Goal: Information Seeking & Learning: Learn about a topic

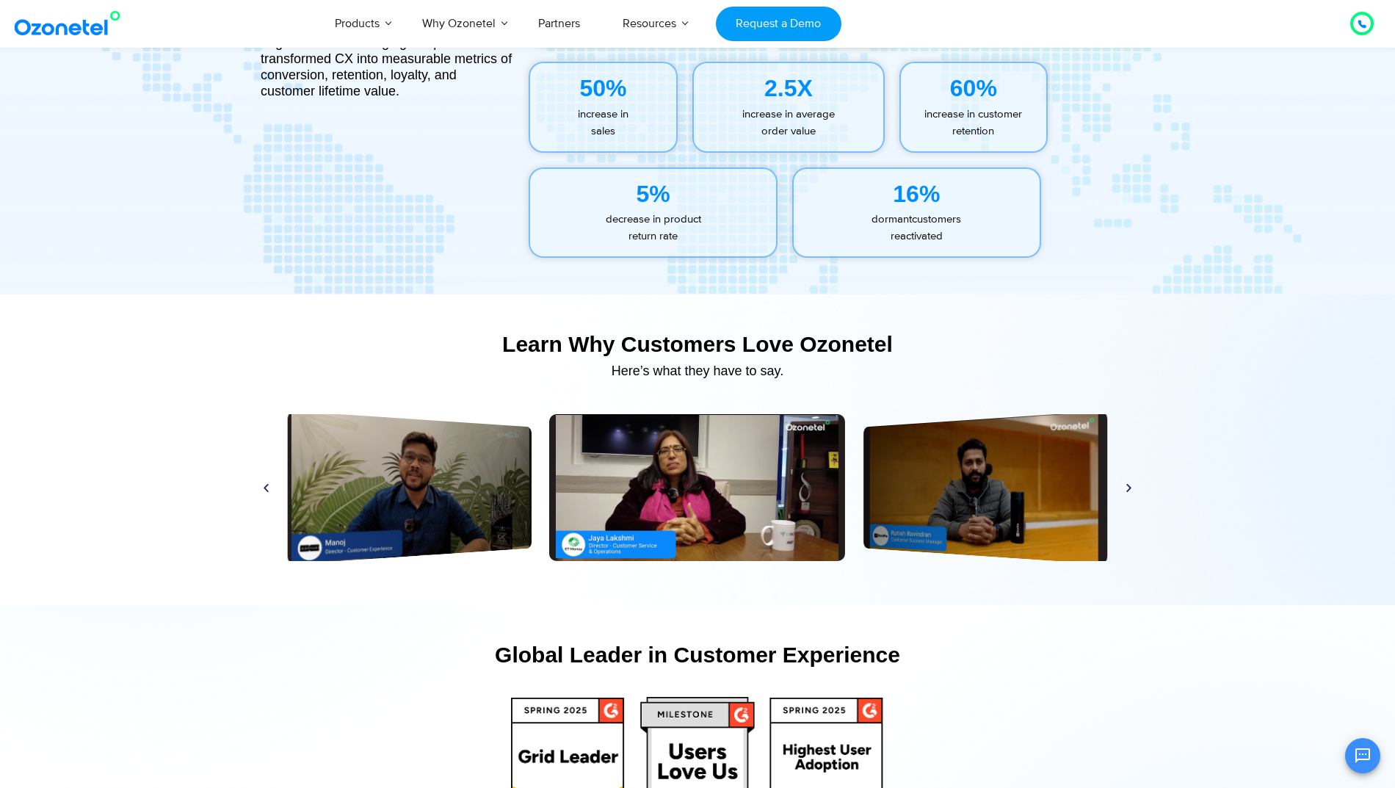
scroll to position [6761, 0]
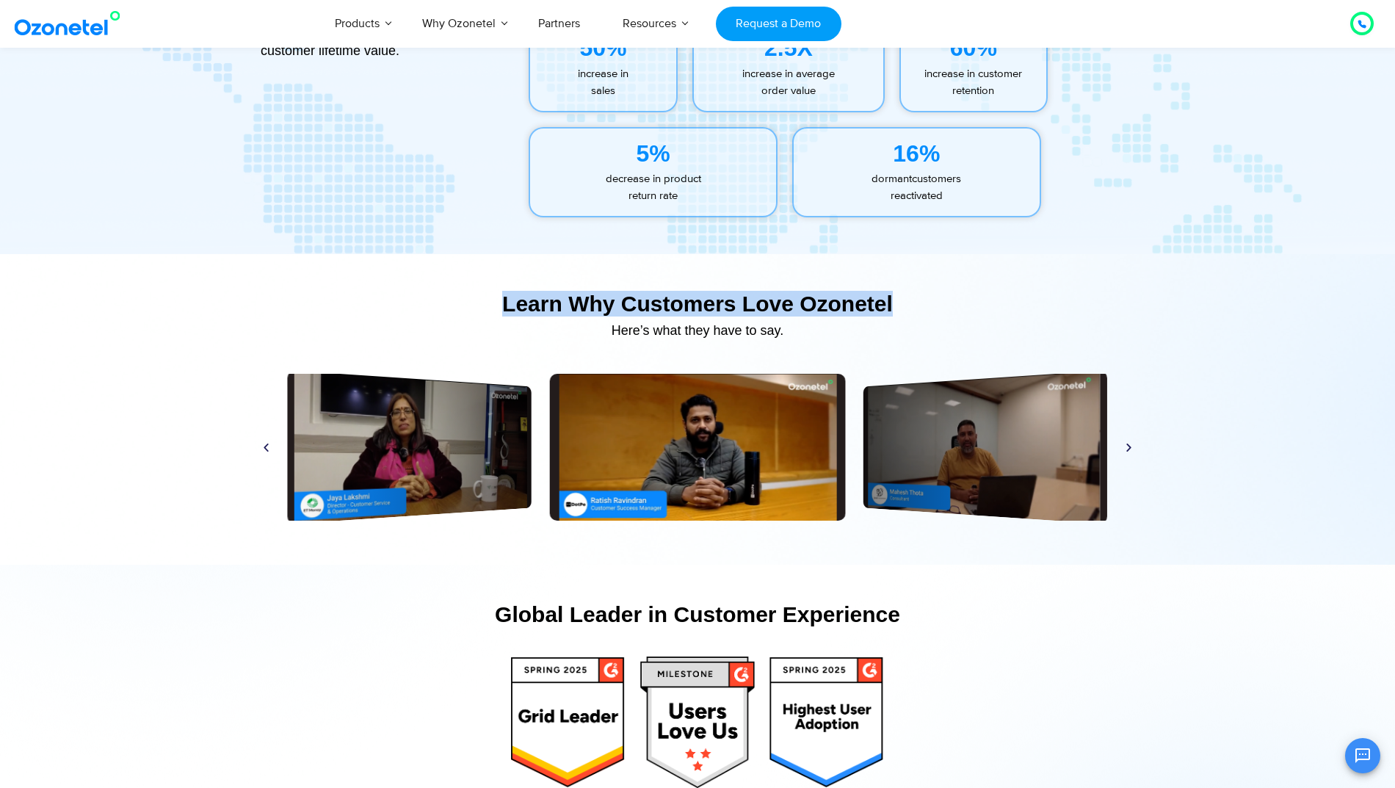
drag, startPoint x: 504, startPoint y: 278, endPoint x: 905, endPoint y: 280, distance: 401.6
click at [905, 291] on div "Learn Why Customers Love Ozonetel​" at bounding box center [697, 304] width 888 height 26
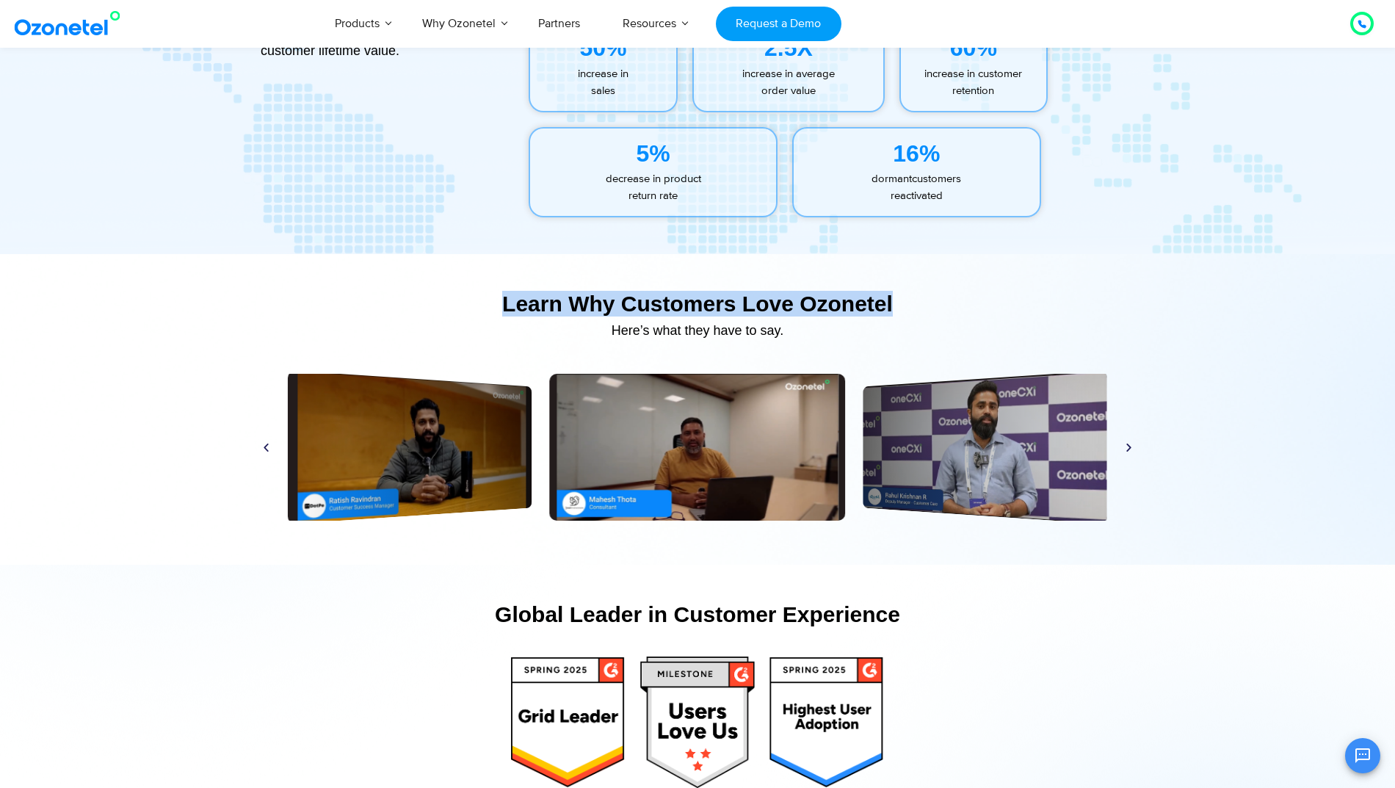
copy div "Learn Why Customers Love Ozonetel​"
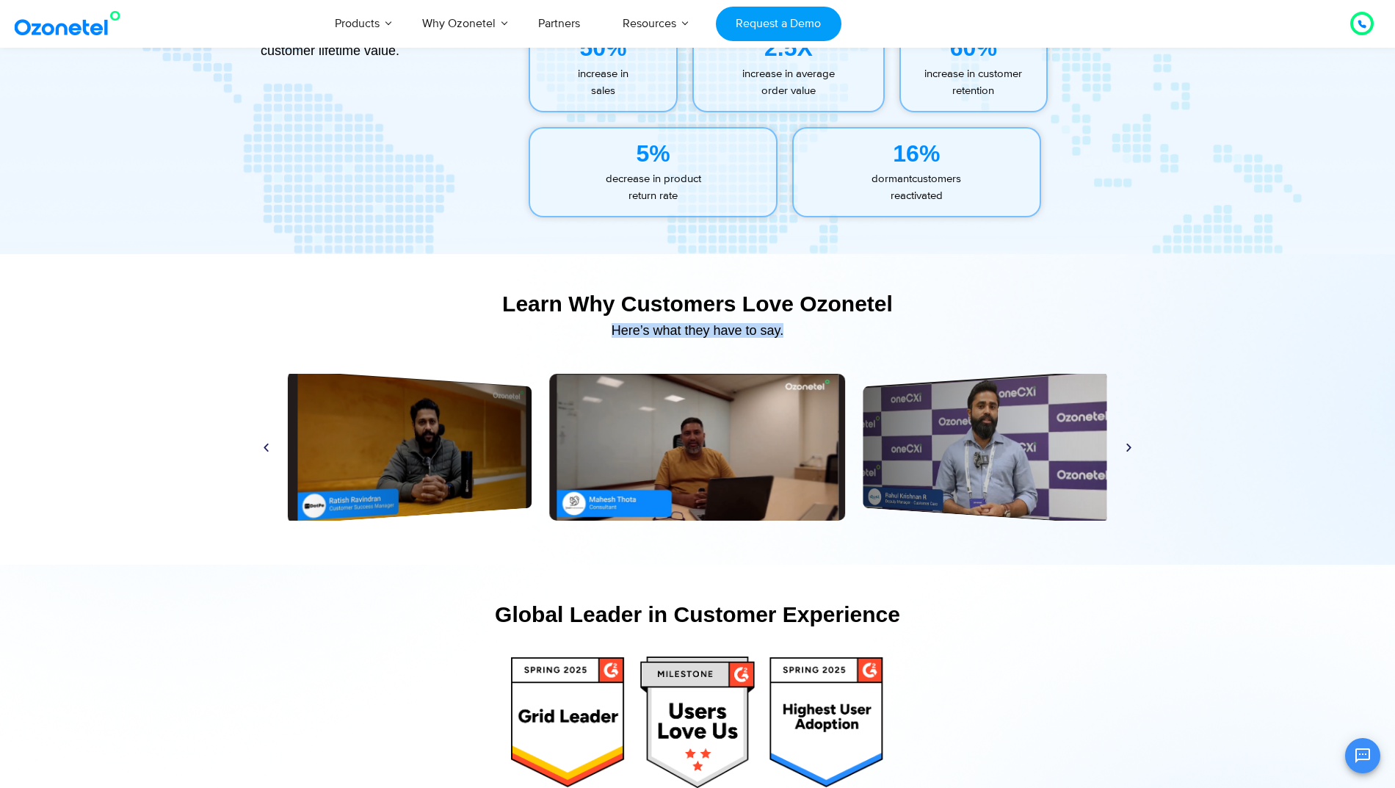
drag, startPoint x: 609, startPoint y: 312, endPoint x: 786, endPoint y: 311, distance: 176.9
click at [786, 324] on div "Here’s what they have to say." at bounding box center [697, 330] width 888 height 13
copy div "Here’s what they have to say."
click at [1029, 606] on div "Global Leader in Customer Experience" at bounding box center [697, 614] width 888 height 26
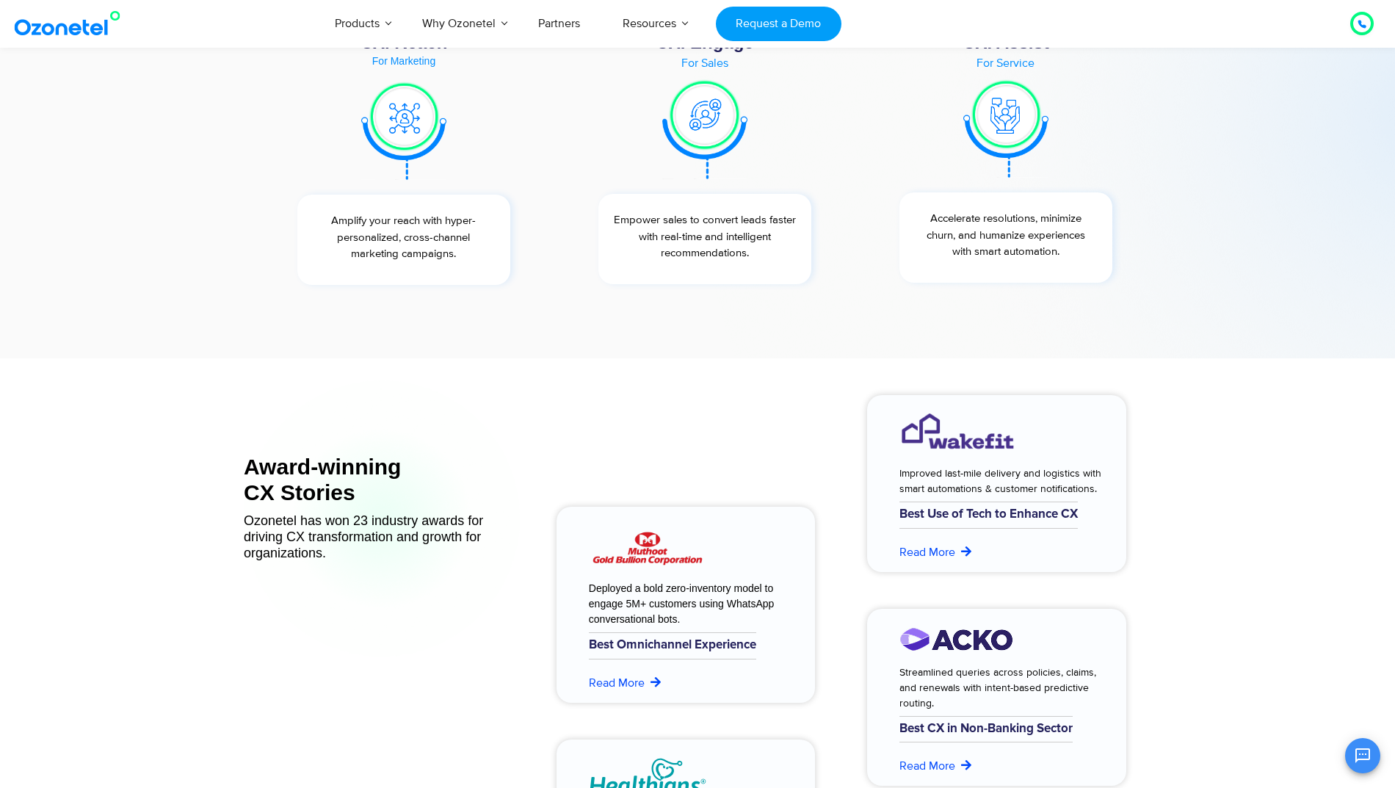
scroll to position [5580, 0]
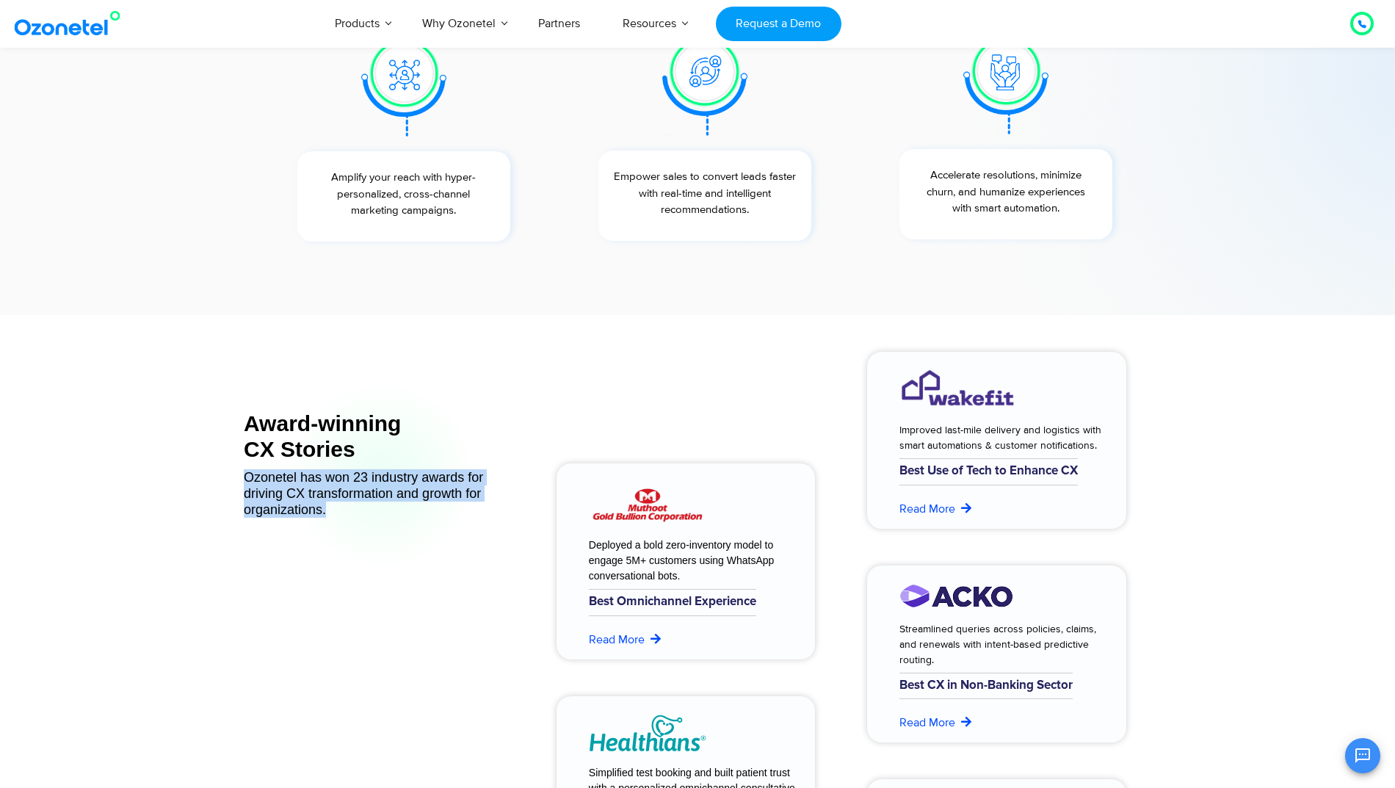
drag, startPoint x: 244, startPoint y: 462, endPoint x: 336, endPoint y: 499, distance: 98.2
click at [336, 499] on div "Ozonetel has won 23 industry awards for driving CX transformation and growth fo…" at bounding box center [382, 493] width 276 height 48
copy div "Ozonetel has won 23 industry awards for driving CX transformation and growth fo…"
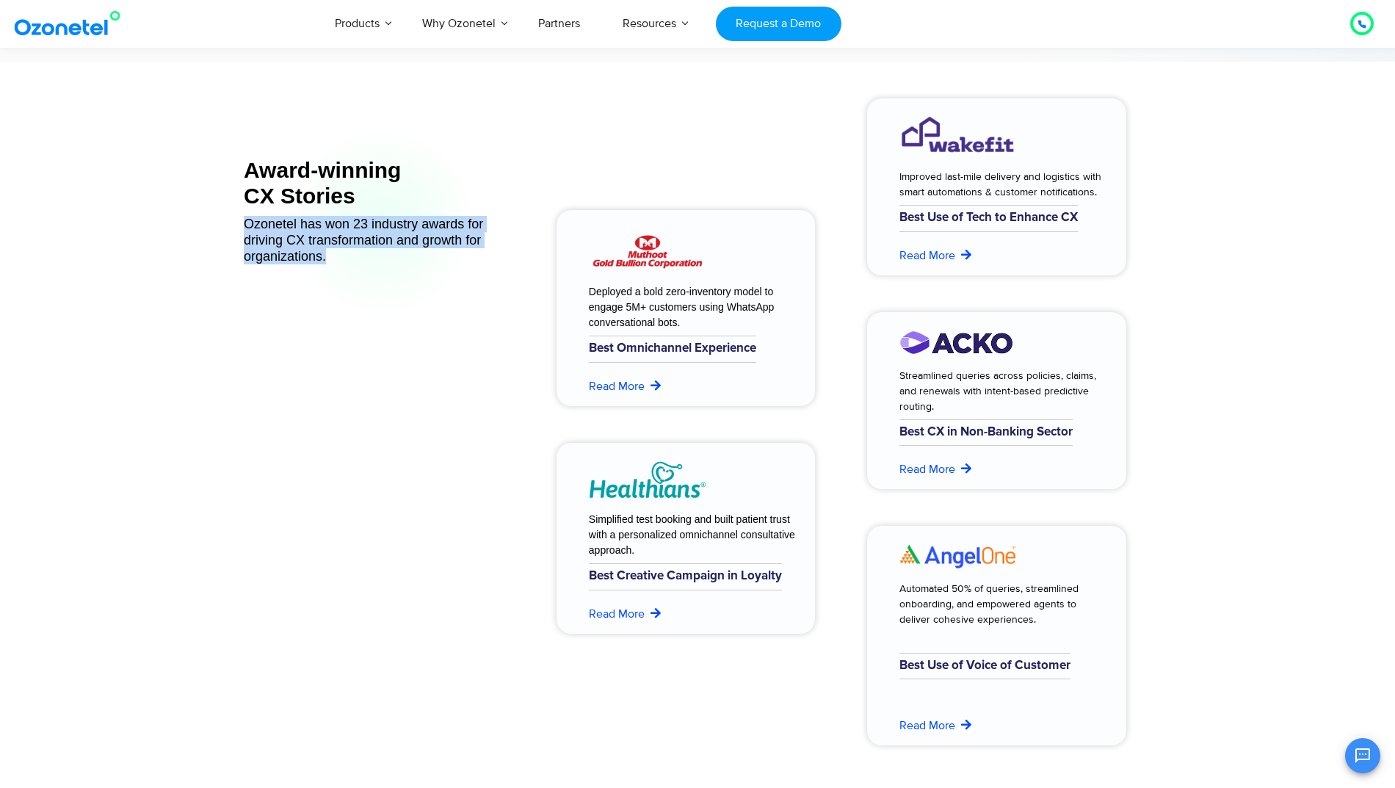
click at [441, 416] on div "Award-winning CX Stories Ozonetel has won 23 industry awards for driving CX tra…" at bounding box center [382, 433] width 276 height 698
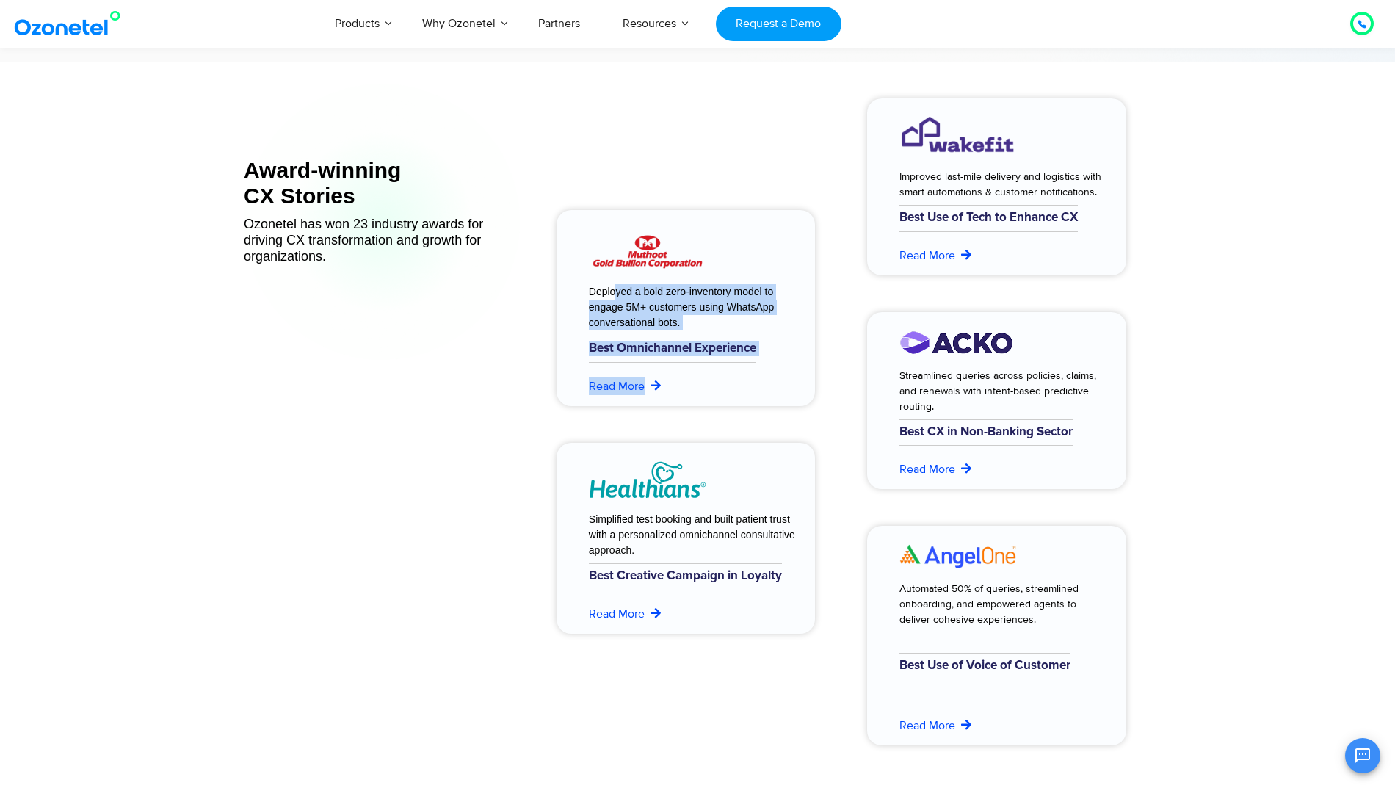
drag, startPoint x: 589, startPoint y: 278, endPoint x: 699, endPoint y: 377, distance: 148.2
click at [699, 377] on div "Deployed a bold zero-inventory model to engage 5M+ customers using WhatsApp con…" at bounding box center [688, 335] width 242 height 117
copy div "Deployed a bold zero-inventory model to engage 5M+ customers using WhatsApp con…"
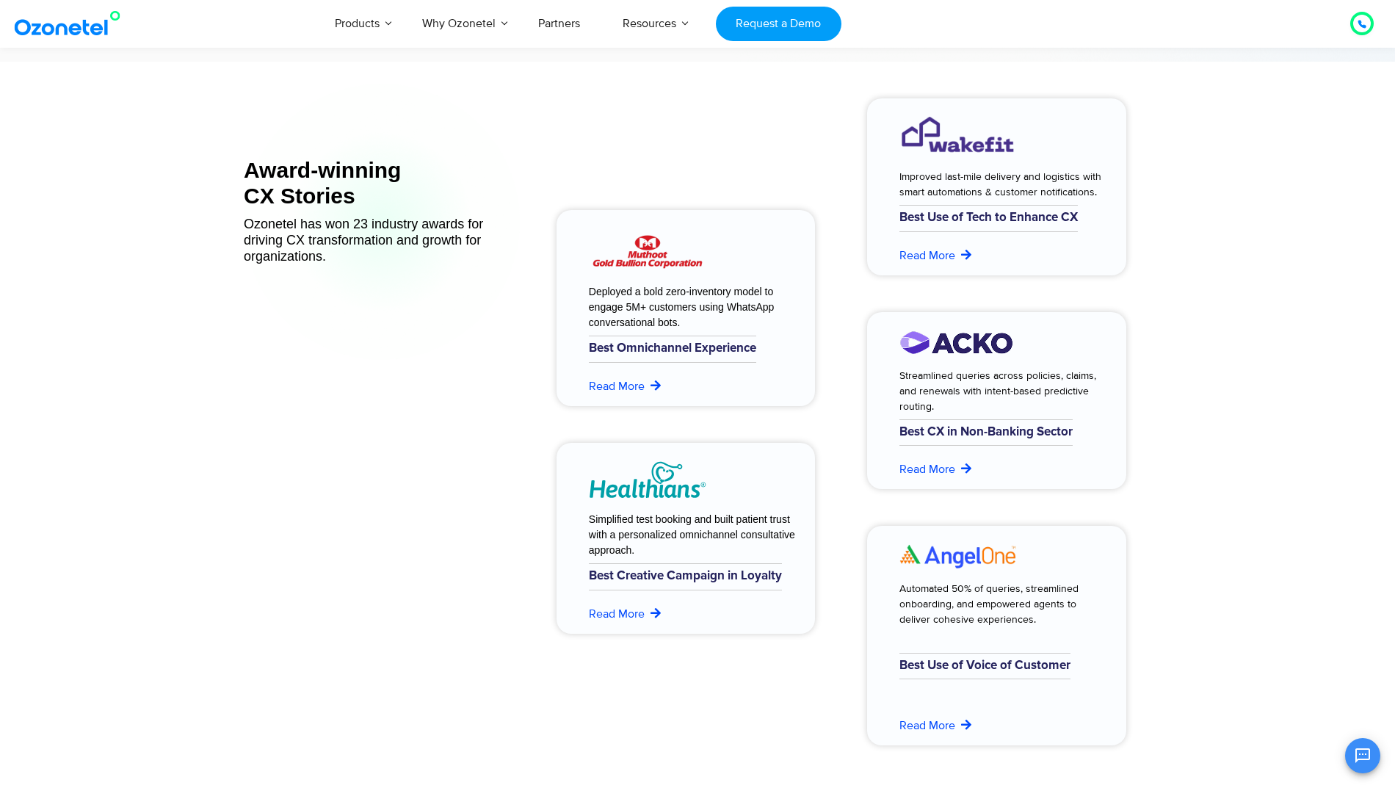
click at [659, 125] on div "Deployed a bold zero-inventory model to engage 5M+ customers using WhatsApp con…" at bounding box center [682, 433] width 267 height 684
